Goal: Check status

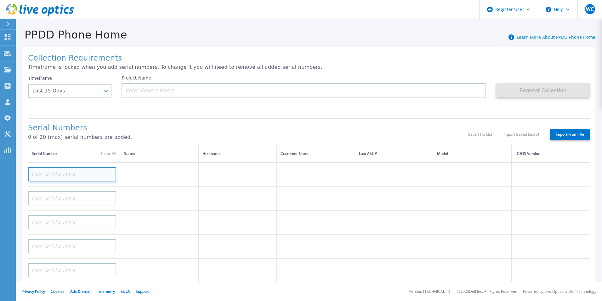
click at [56, 172] on input at bounding box center [72, 174] width 88 height 14
paste input "CKM00172601507"
type input "CKM00172601507"
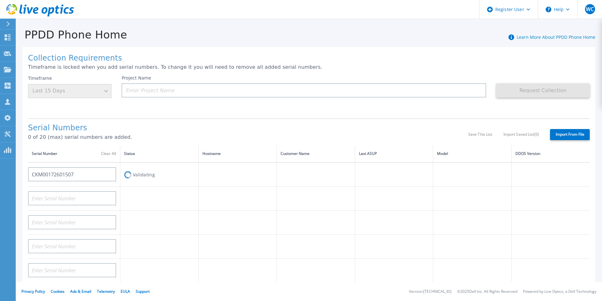
click at [146, 174] on td "Validating" at bounding box center [159, 174] width 78 height 24
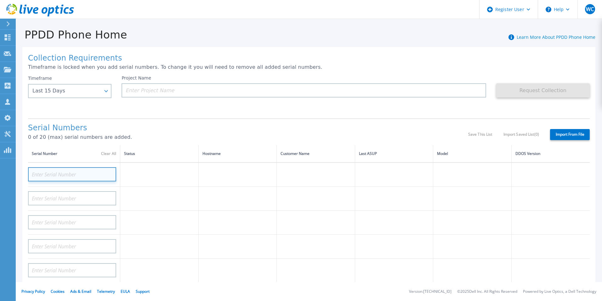
click at [81, 174] on input at bounding box center [72, 174] width 88 height 14
paste input "CKM00172601507"
type input "CKM00172601507"
click at [162, 177] on td at bounding box center [159, 174] width 78 height 24
